Goal: Task Accomplishment & Management: Manage account settings

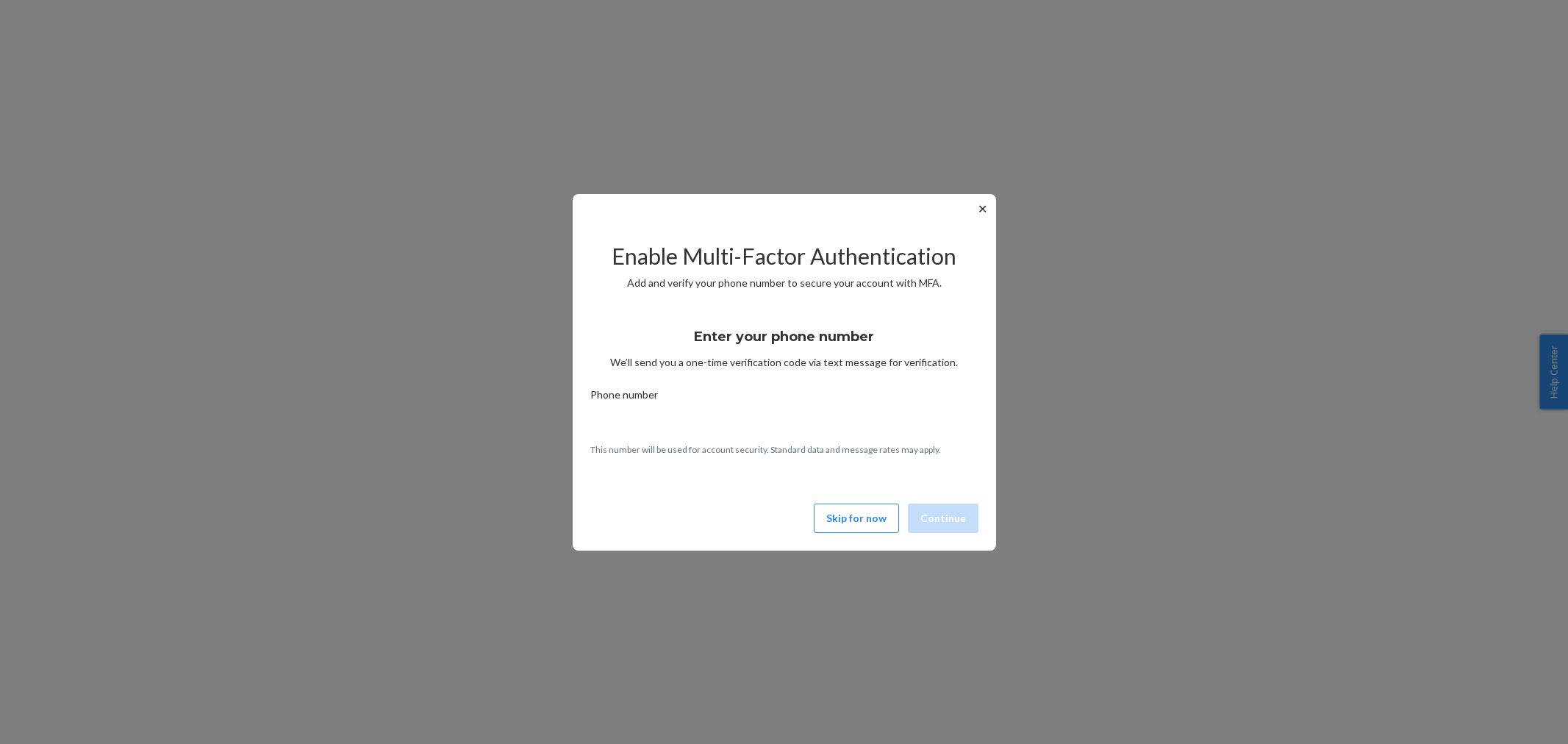
click at [835, 512] on button "Skip for now" at bounding box center [856, 518] width 85 height 30
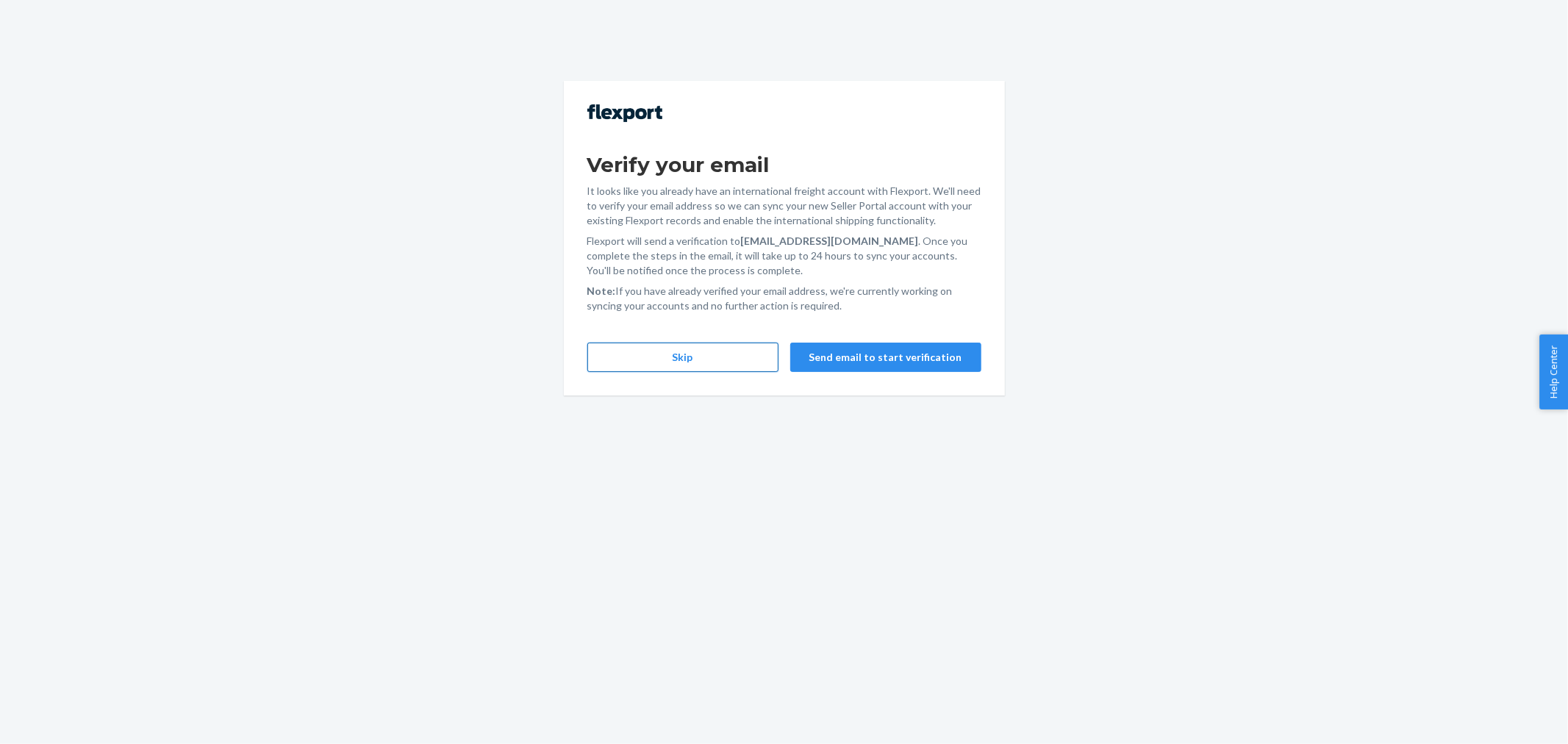
click at [663, 353] on button "Skip" at bounding box center [682, 357] width 191 height 30
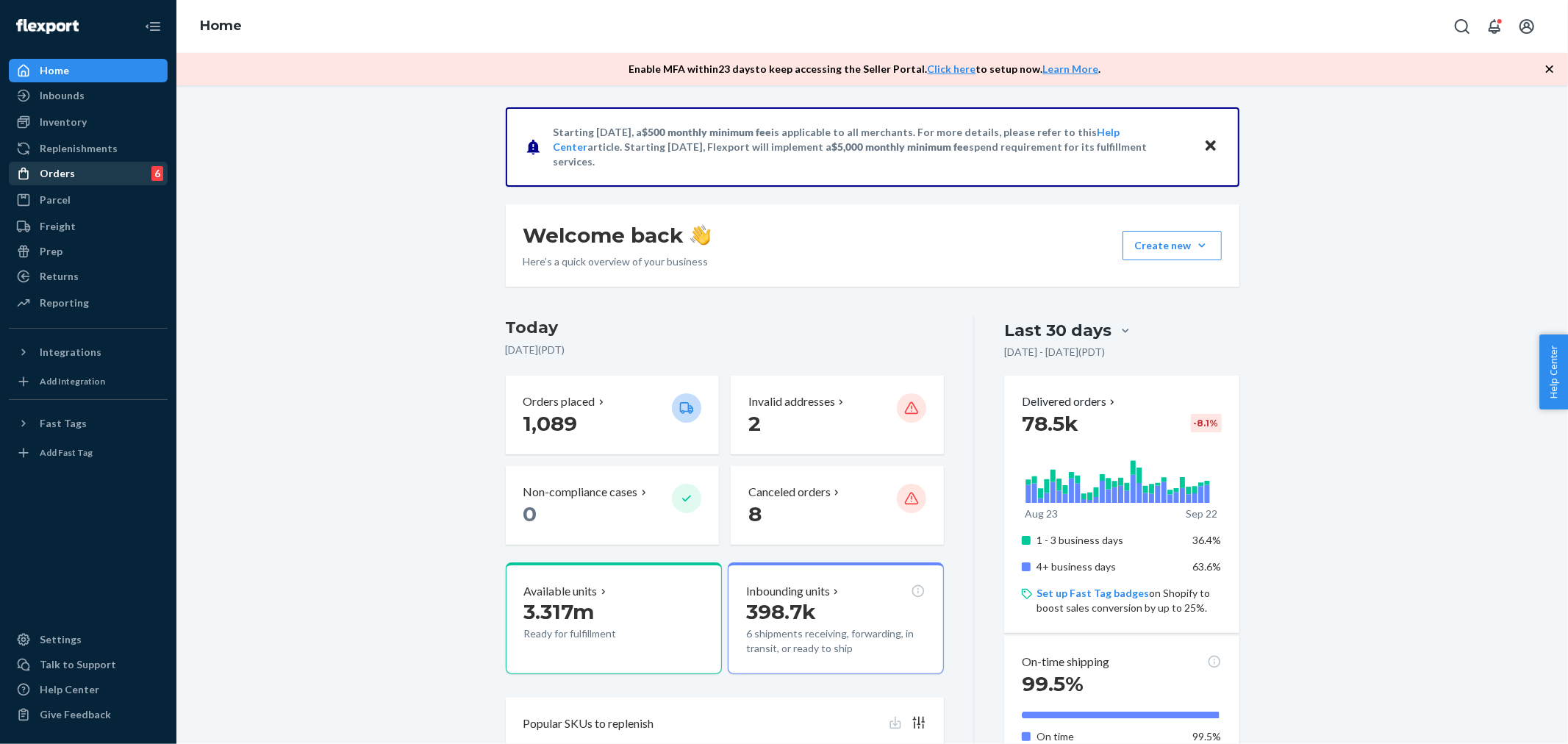
click at [46, 180] on div "Orders" at bounding box center [57, 173] width 35 height 14
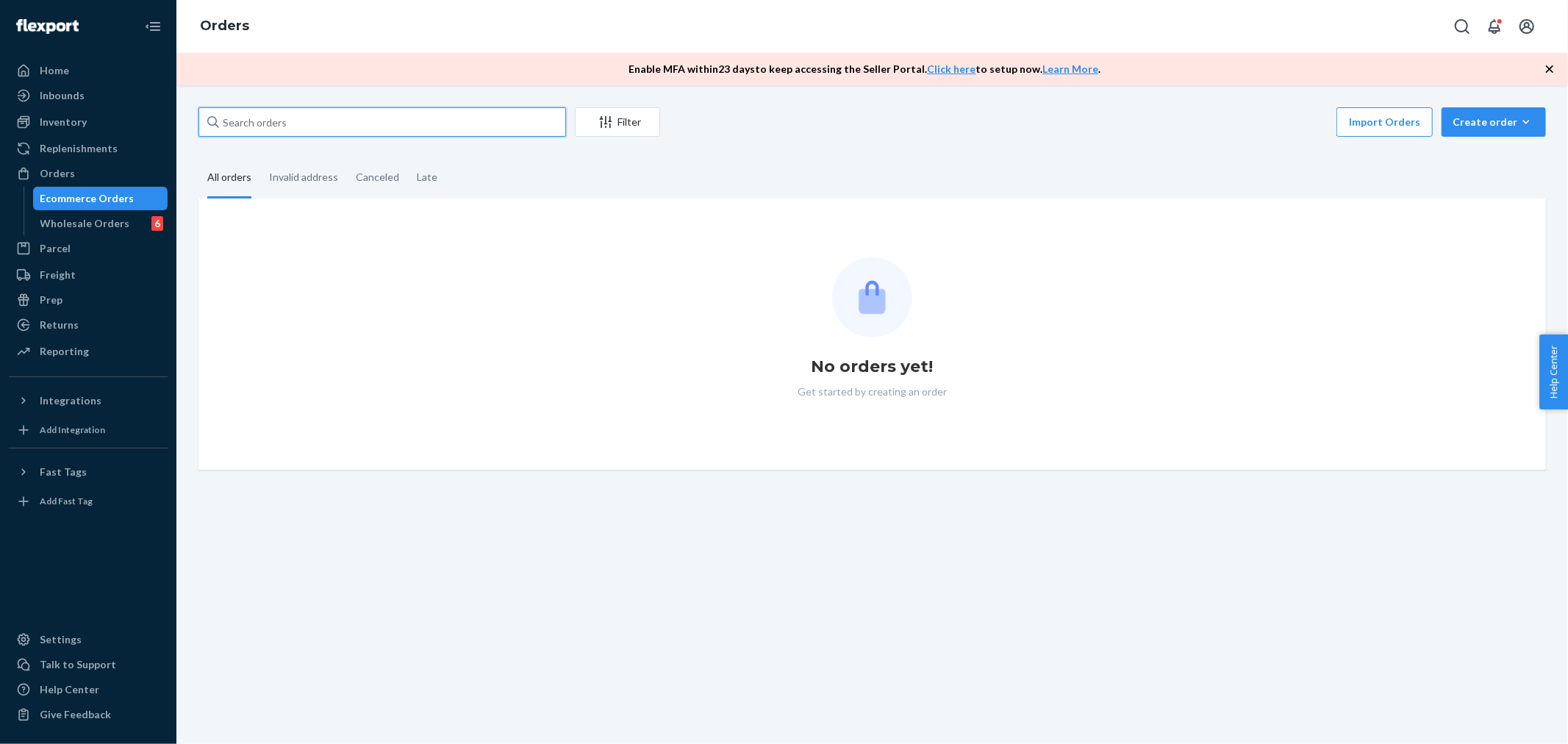
click at [260, 112] on input "text" at bounding box center [382, 122] width 367 height 30
paste input "MU02415610515"
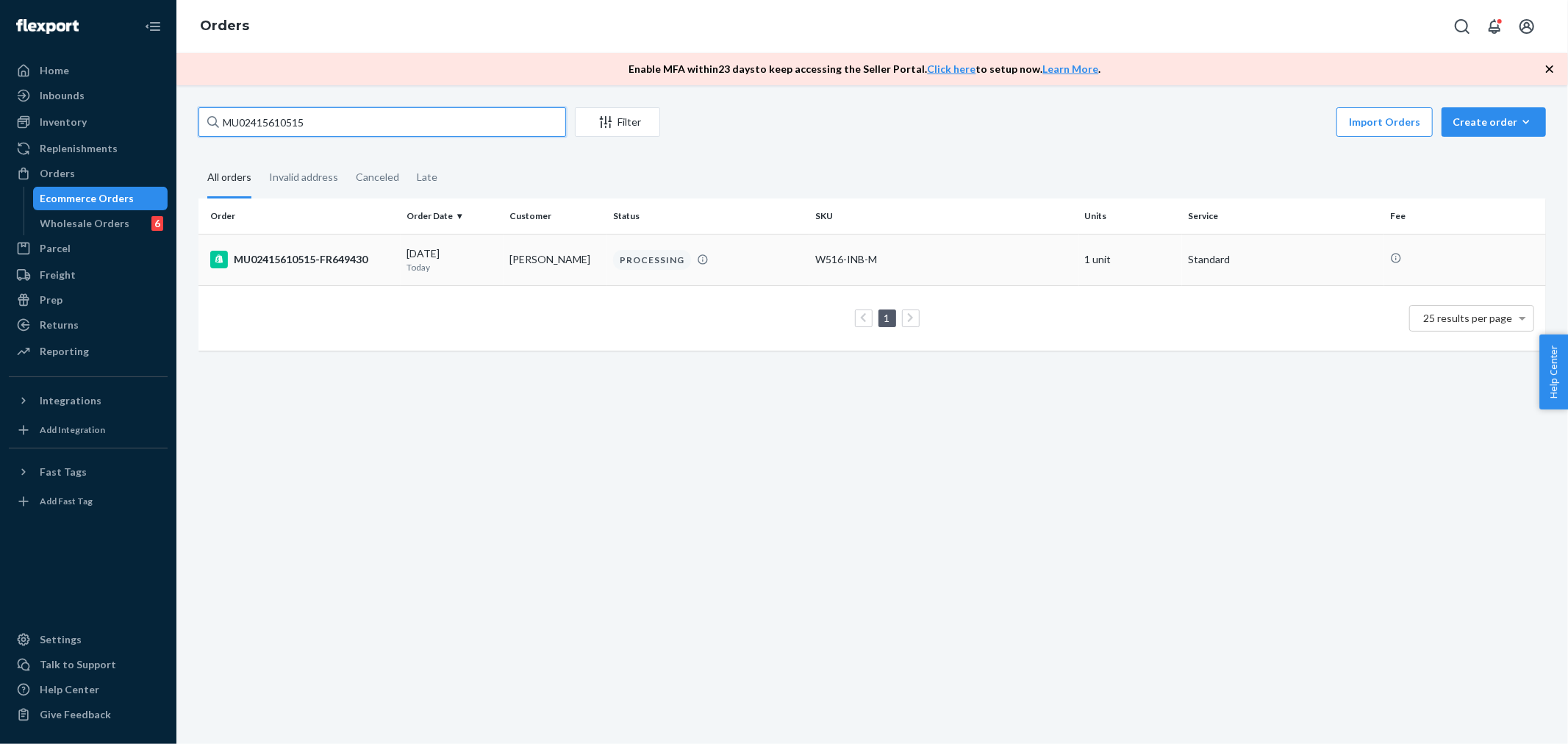
type input "MU02415610515"
click at [390, 259] on div "MU02415610515-FR649430" at bounding box center [302, 259] width 184 height 17
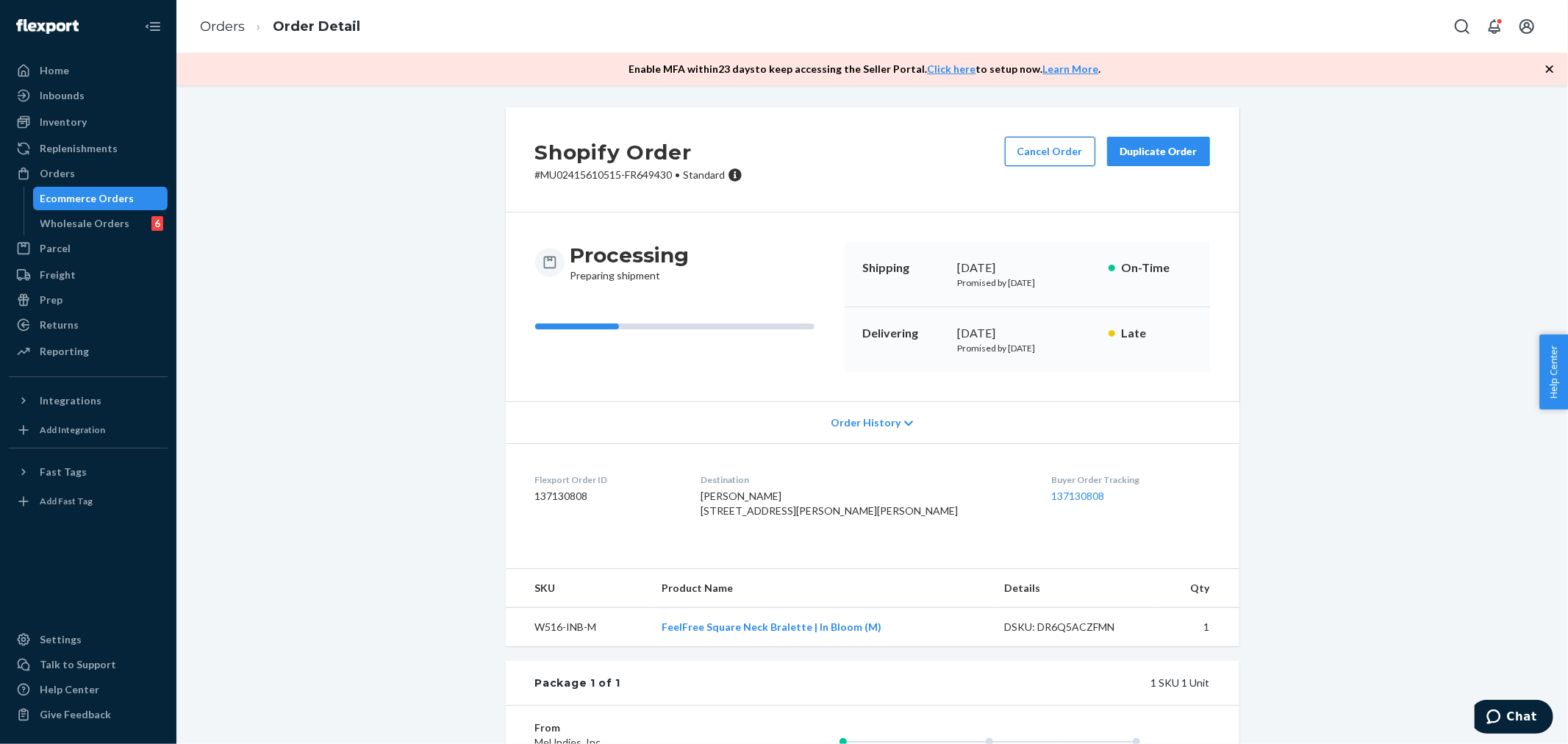
click at [1023, 144] on button "Cancel Order" at bounding box center [1050, 151] width 91 height 30
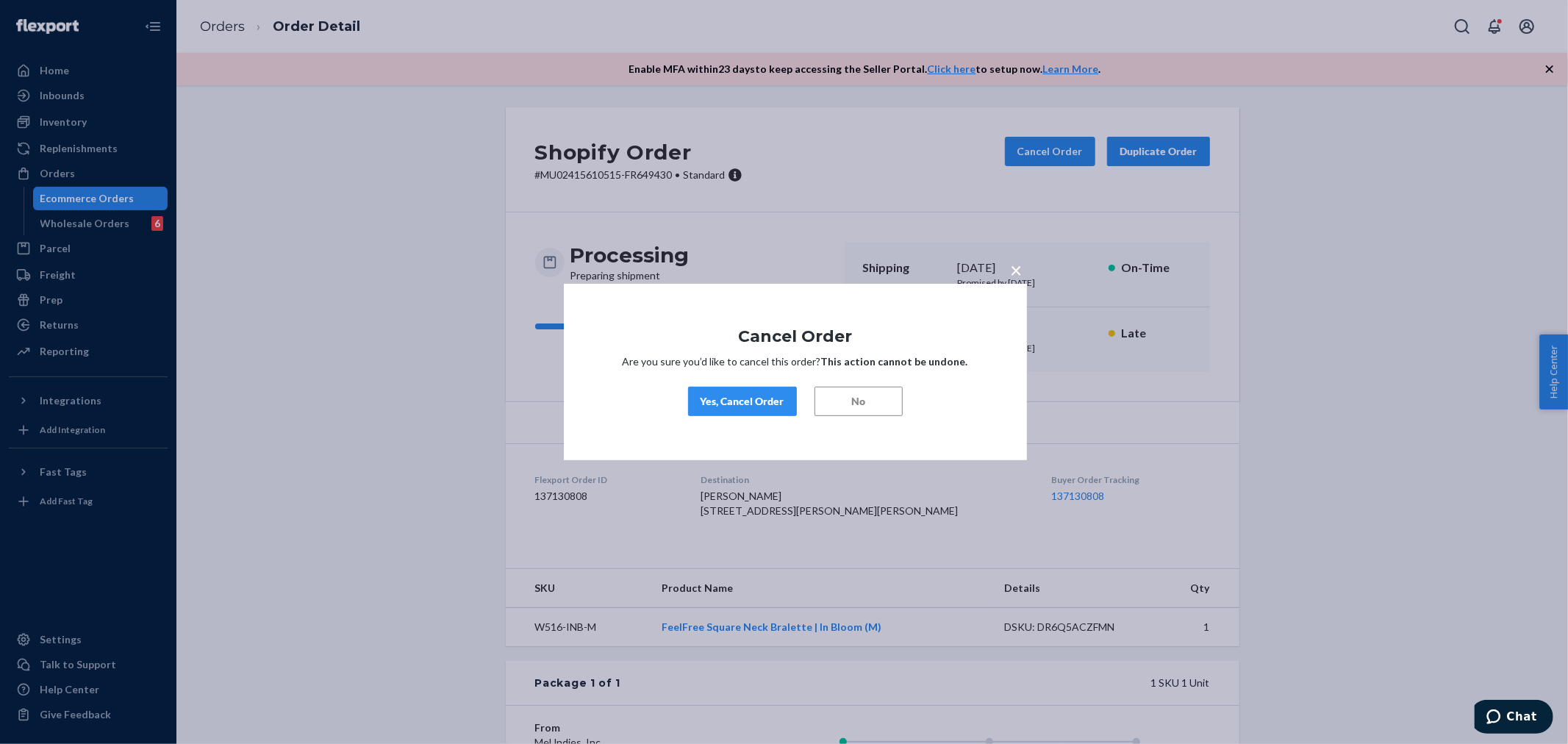
click at [761, 409] on button "Yes, Cancel Order" at bounding box center [742, 401] width 109 height 30
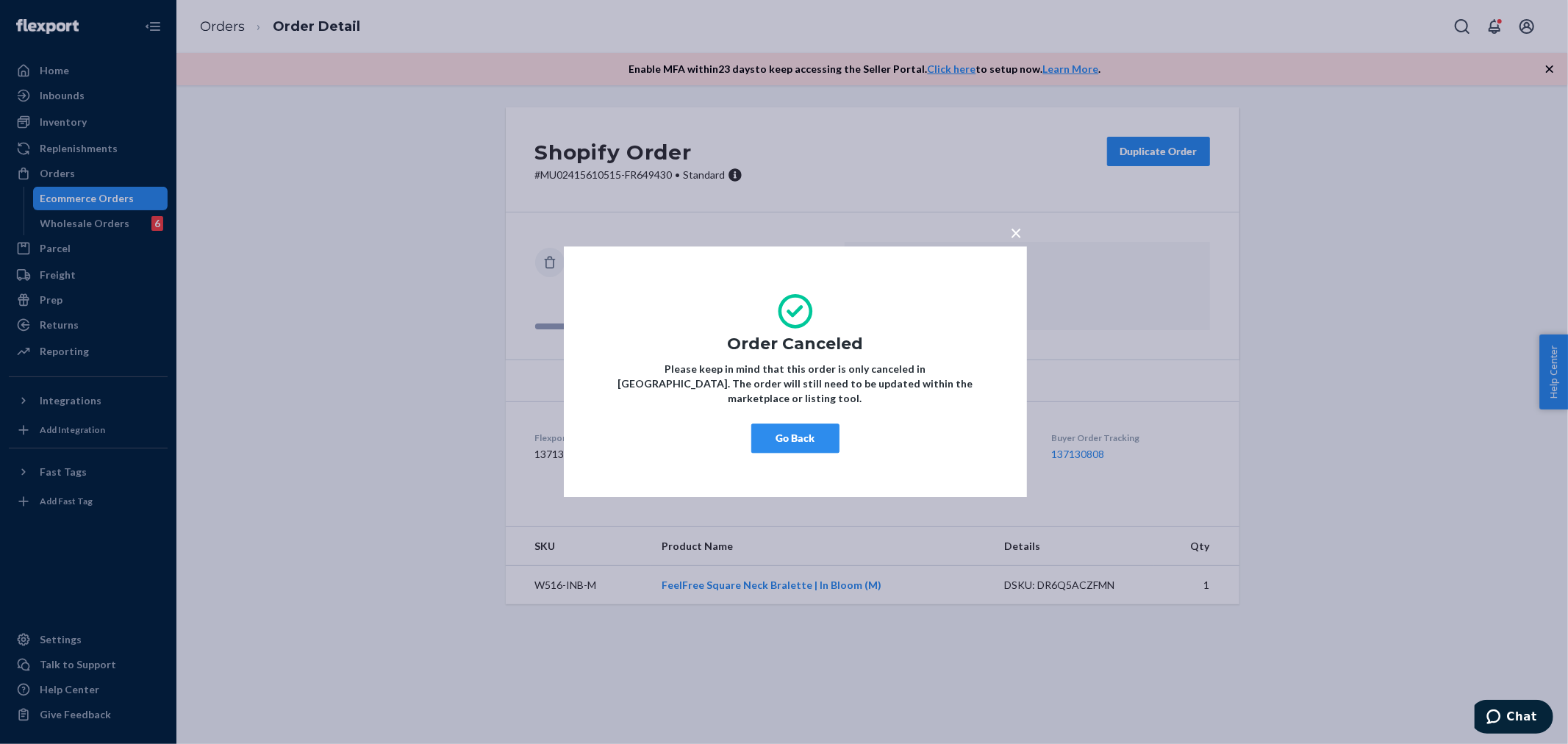
click at [54, 159] on div "× Order Canceled Please keep in mind that this order is only canceled in [GEOGR…" at bounding box center [784, 372] width 1568 height 744
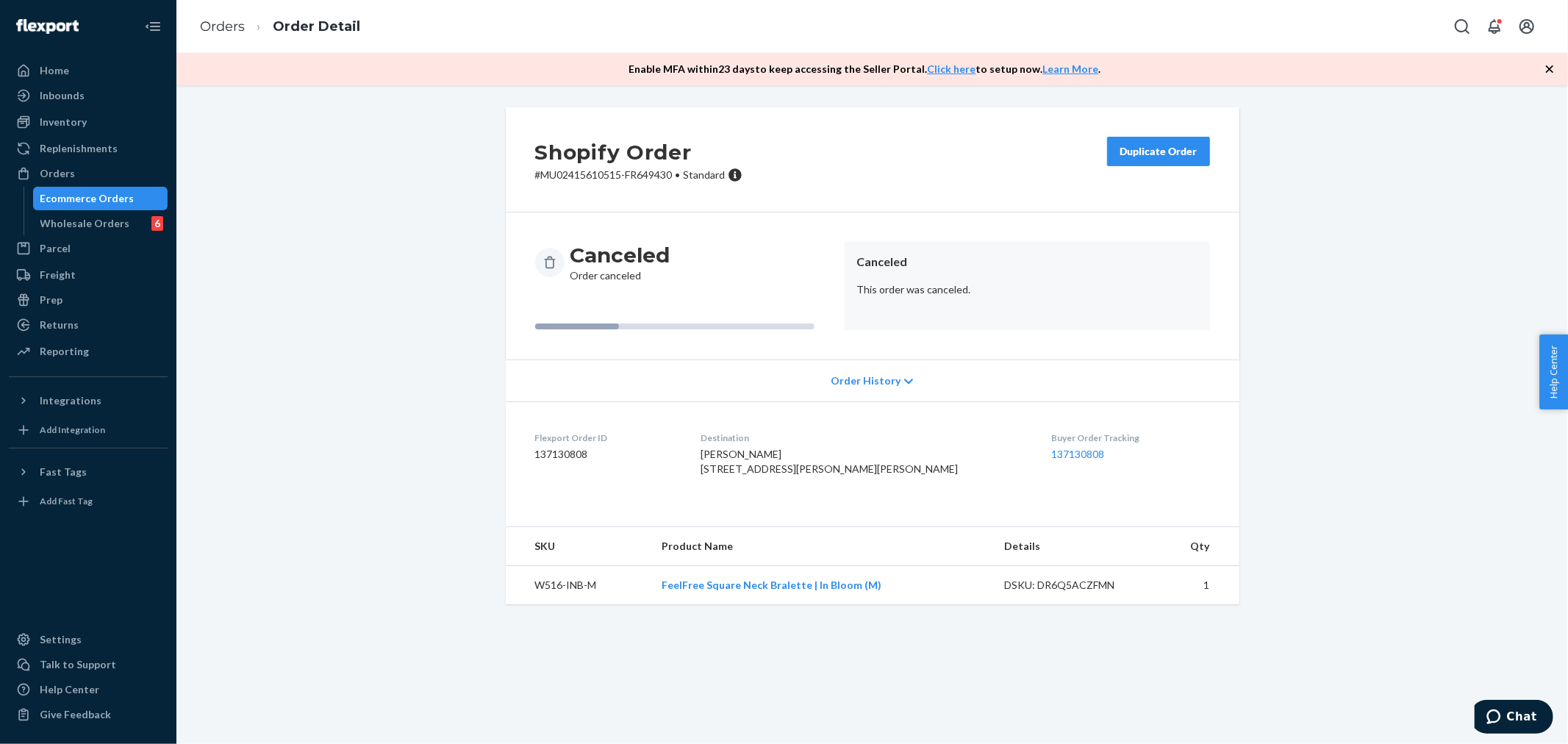
drag, startPoint x: 47, startPoint y: 169, endPoint x: 338, endPoint y: 62, distance: 310.0
click at [47, 169] on div "Orders" at bounding box center [57, 173] width 35 height 14
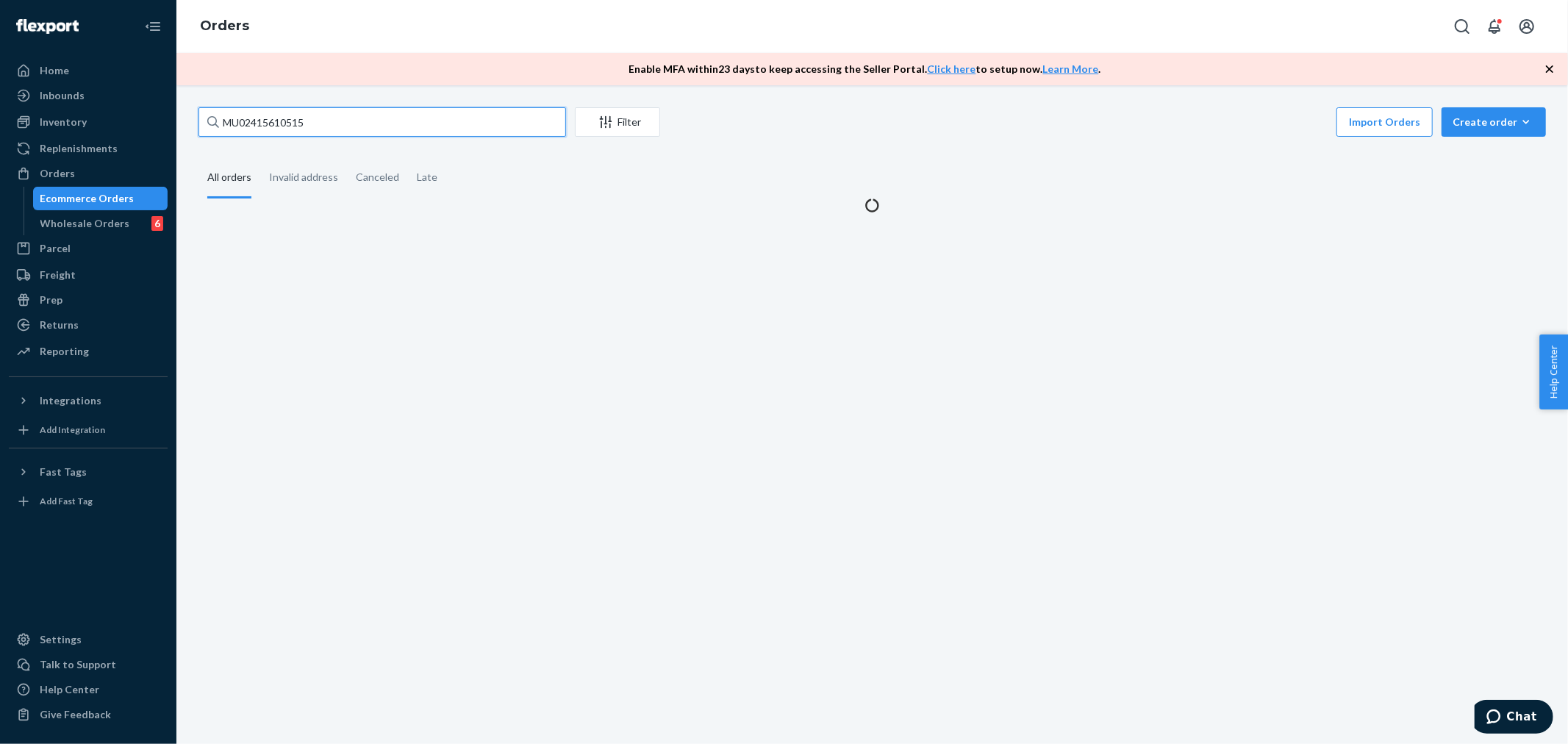
click at [296, 130] on input "MU02415610515" at bounding box center [382, 122] width 367 height 30
paste input "449242"
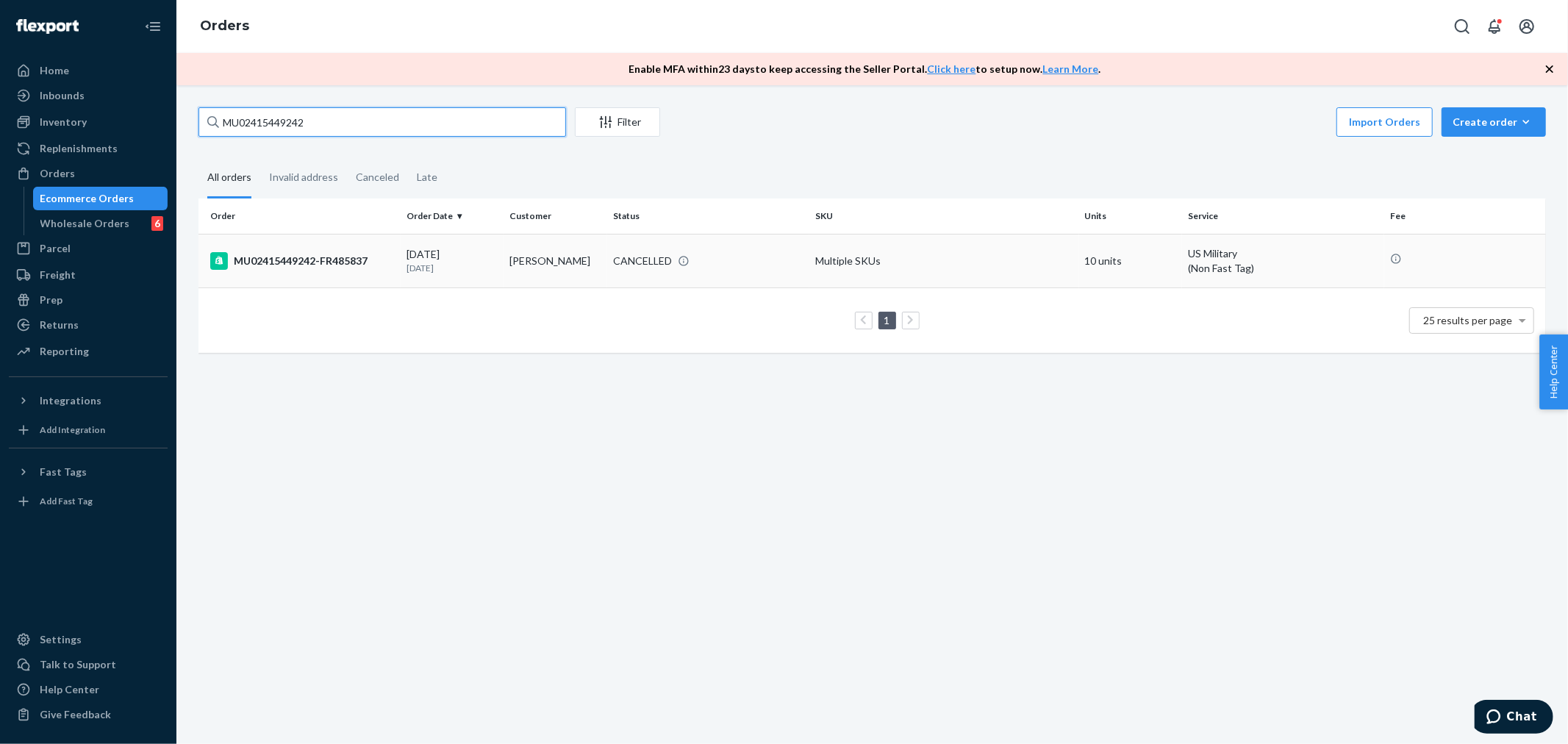
type input "MU02415449242"
click at [263, 246] on td "MU02415449242-FR485837" at bounding box center [300, 260] width 202 height 54
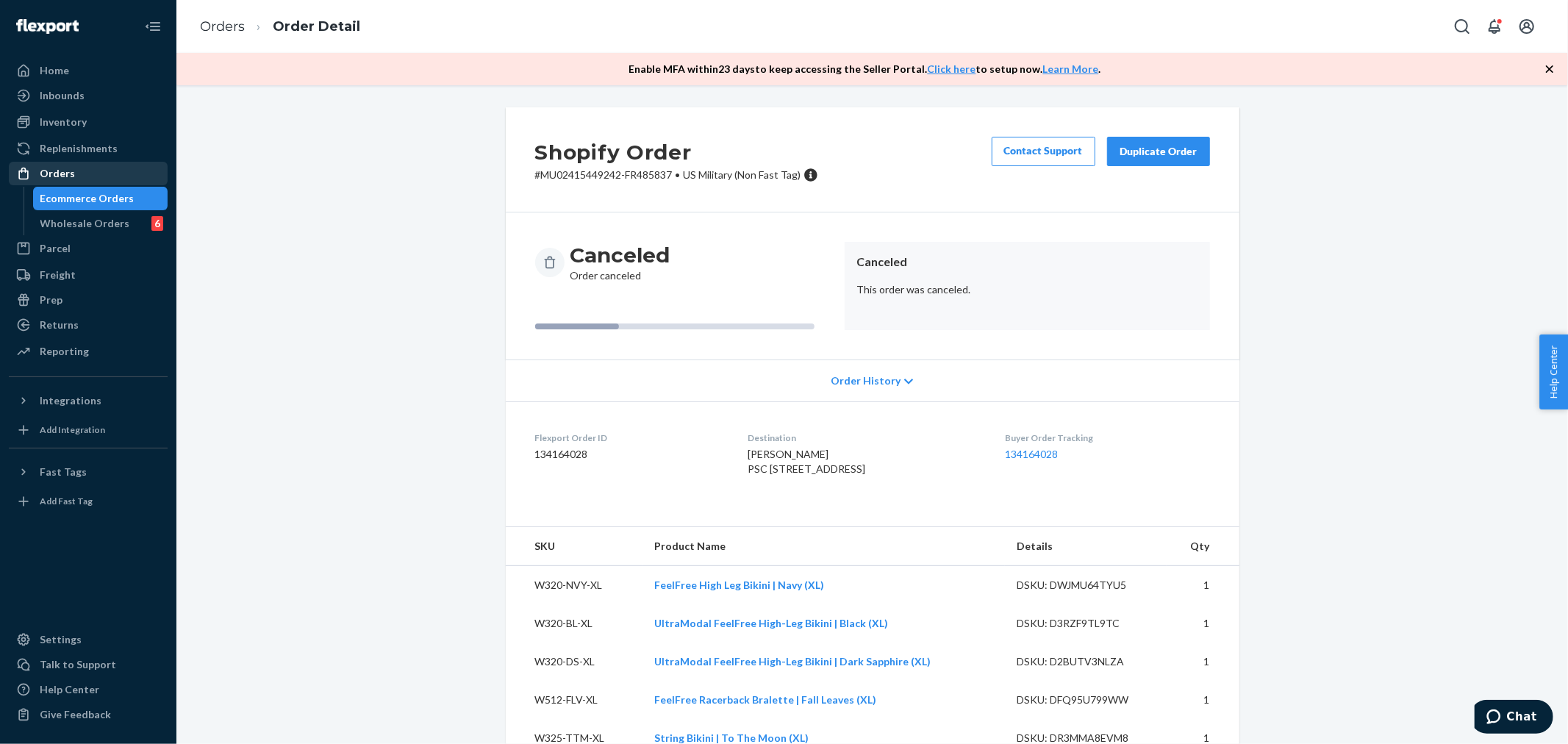
click at [63, 170] on div "Orders" at bounding box center [57, 173] width 35 height 14
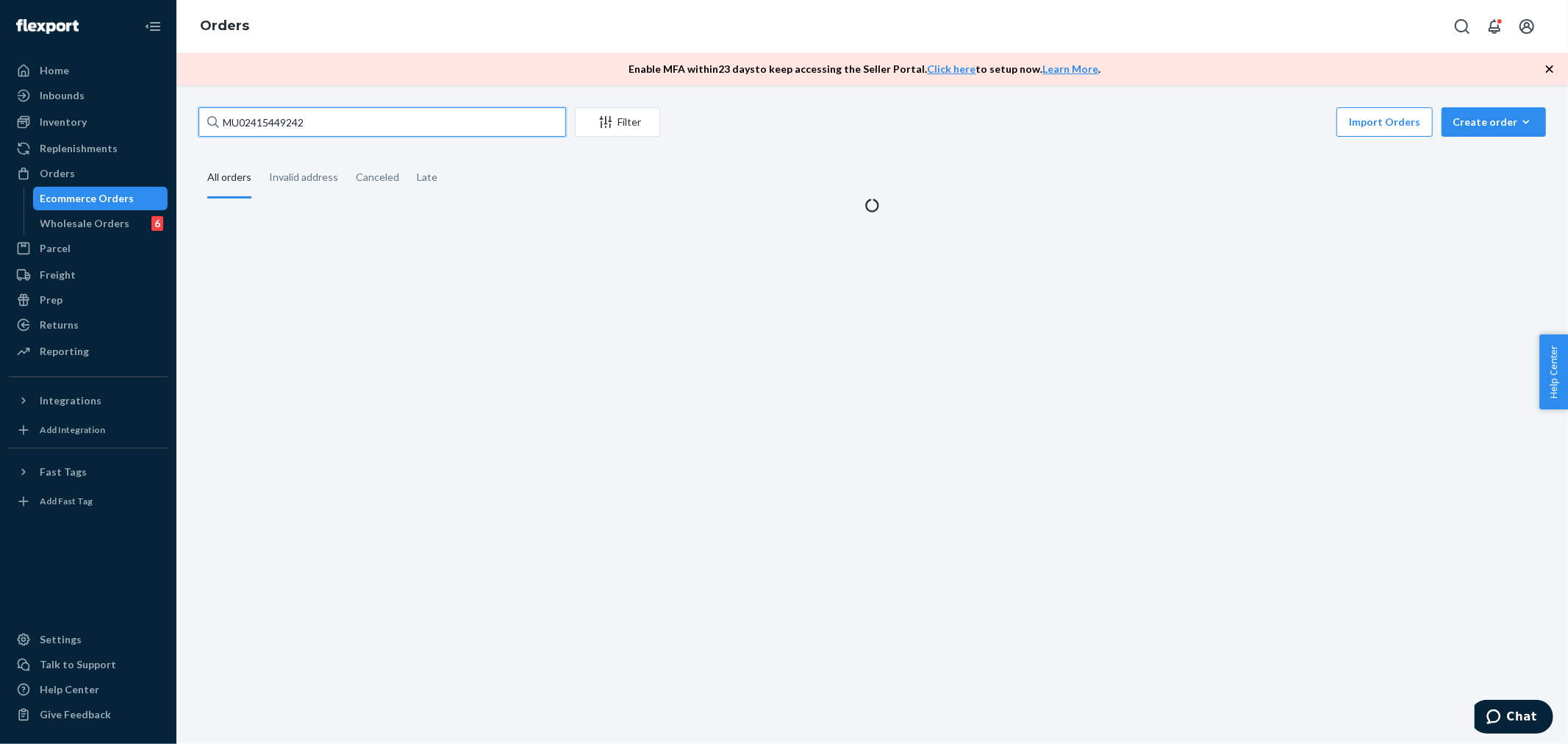
click at [305, 122] on input "MU02415449242" at bounding box center [382, 122] width 367 height 30
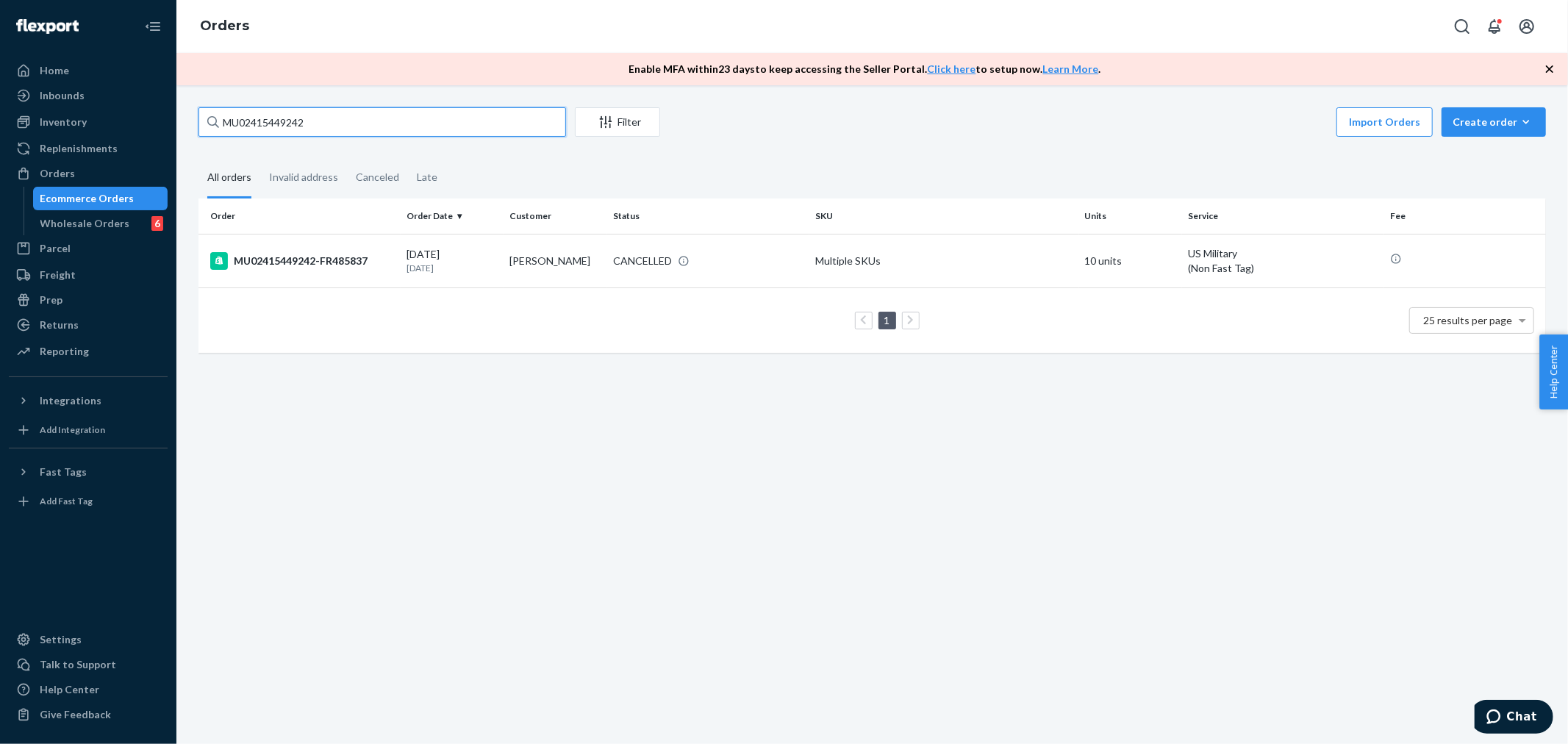
click at [306, 122] on input "MU02415449242" at bounding box center [382, 122] width 367 height 30
click at [299, 253] on div "MU02415449242-FR485837" at bounding box center [302, 260] width 184 height 17
